Goal: Task Accomplishment & Management: Manage account settings

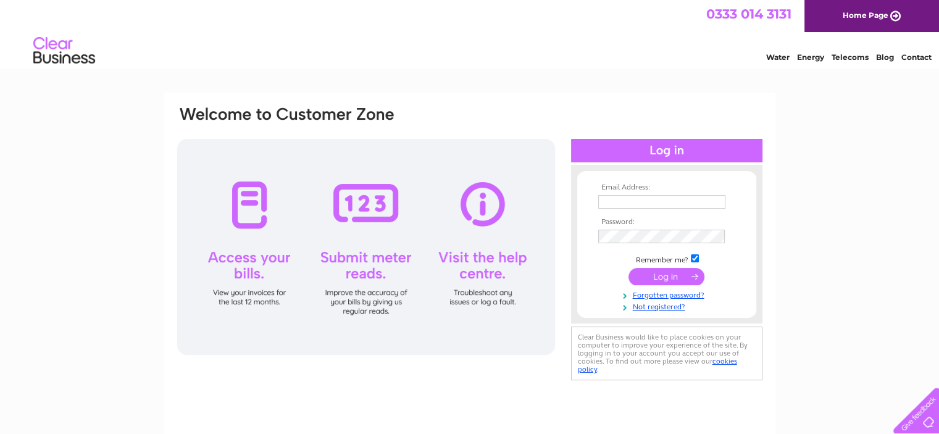
click at [639, 200] on input "text" at bounding box center [661, 202] width 127 height 14
type input "T"
type input "[EMAIL_ADDRESS][DOMAIN_NAME]"
click at [629, 269] on input "submit" at bounding box center [667, 277] width 76 height 17
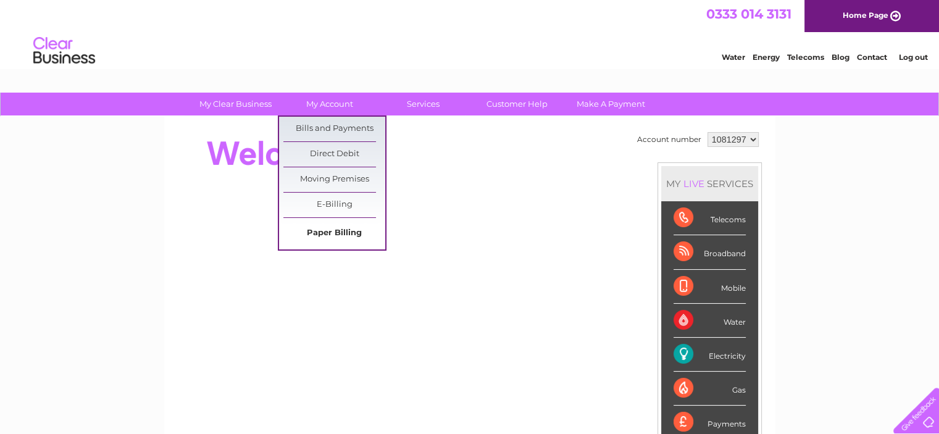
click at [330, 227] on link "Paper Billing" at bounding box center [334, 233] width 102 height 25
click at [330, 125] on link "Bills and Payments" at bounding box center [334, 129] width 102 height 25
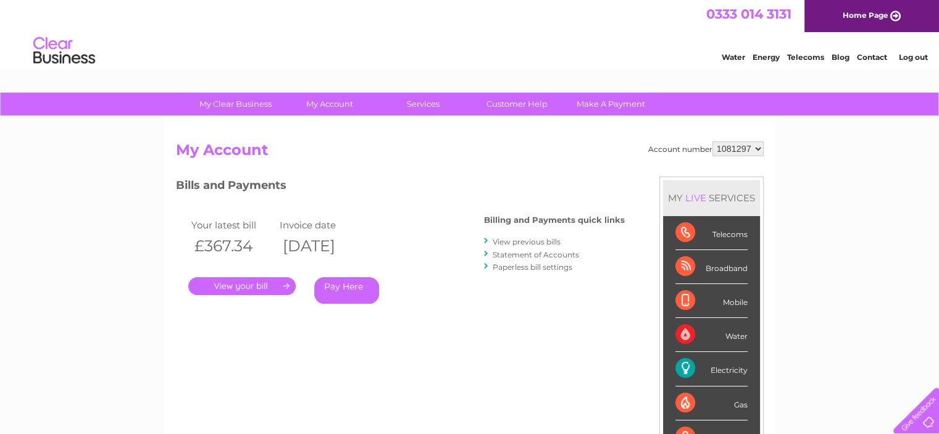
scroll to position [62, 0]
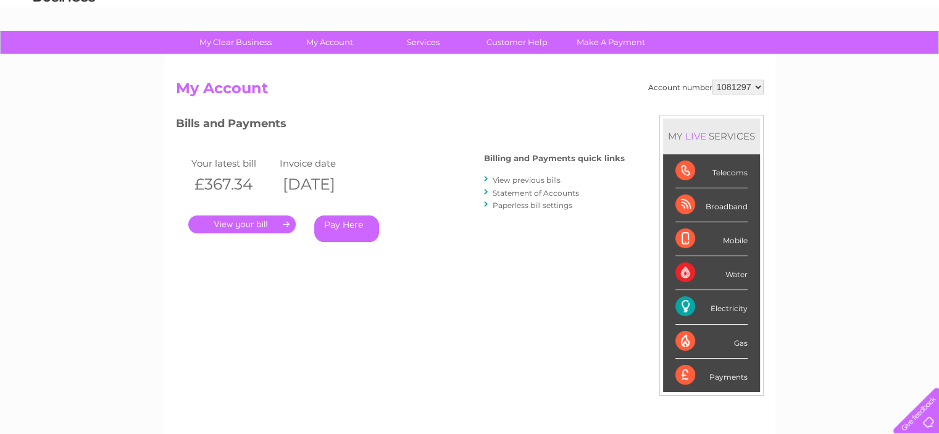
click at [252, 225] on link "." at bounding box center [241, 225] width 107 height 18
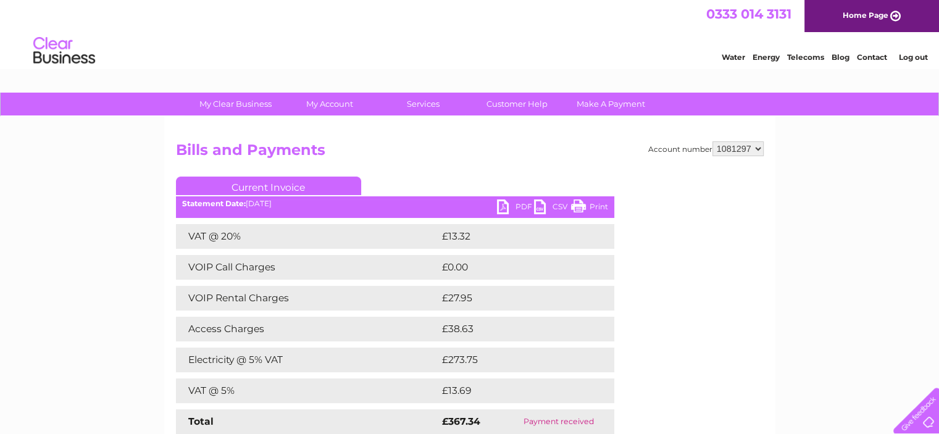
click at [579, 204] on link "Print" at bounding box center [589, 208] width 37 height 18
